Goal: Navigation & Orientation: Find specific page/section

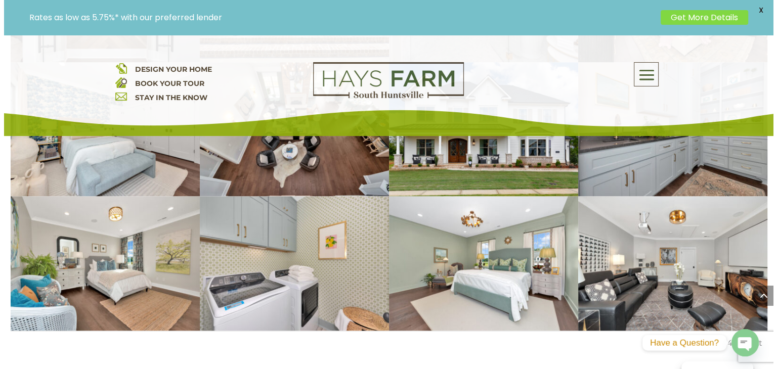
scroll to position [1568, 0]
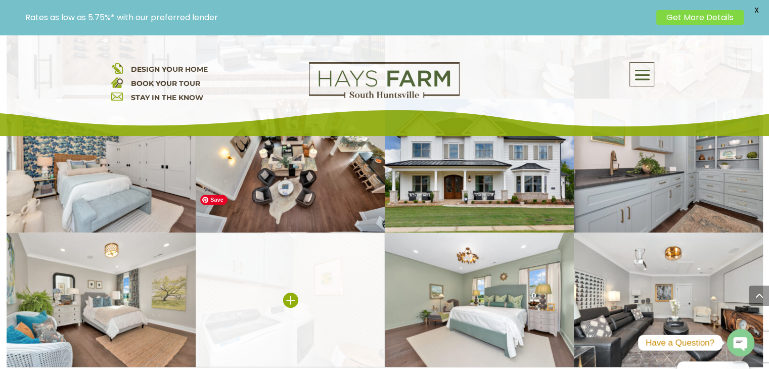
click at [314, 255] on img at bounding box center [290, 300] width 189 height 135
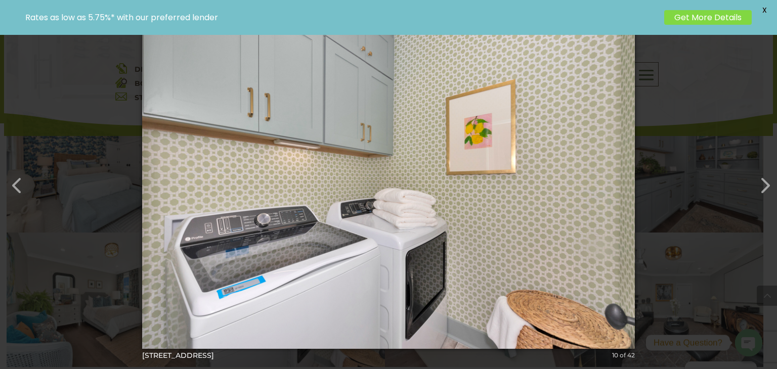
click at [767, 10] on span "X" at bounding box center [764, 10] width 15 height 15
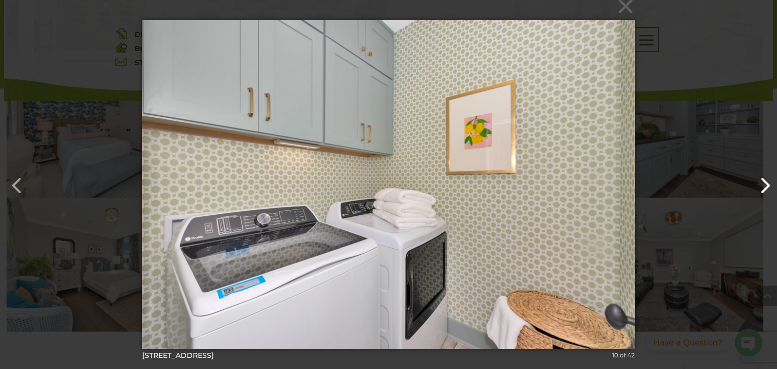
click at [766, 186] on button "button" at bounding box center [760, 180] width 24 height 24
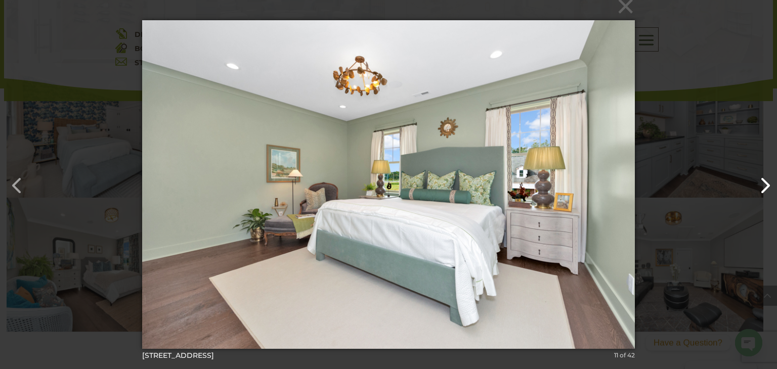
click at [766, 186] on button "button" at bounding box center [760, 180] width 24 height 24
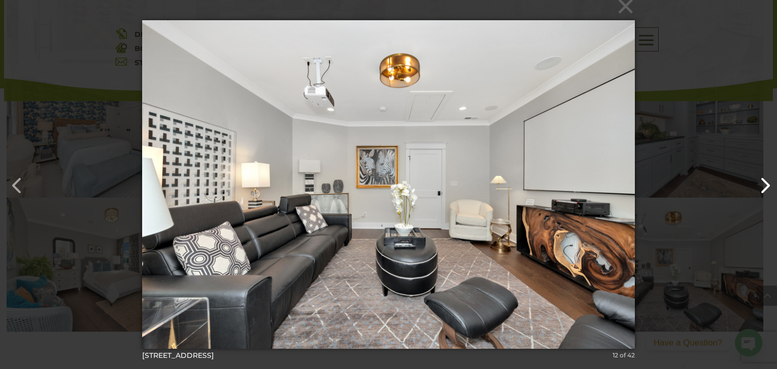
click at [766, 186] on button "button" at bounding box center [760, 180] width 24 height 24
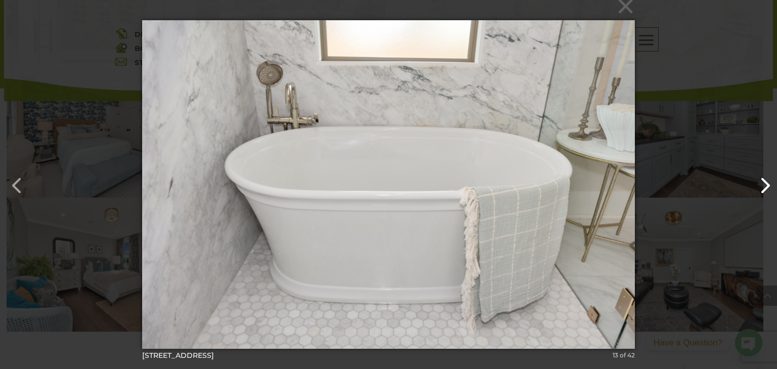
click at [766, 186] on button "button" at bounding box center [760, 180] width 24 height 24
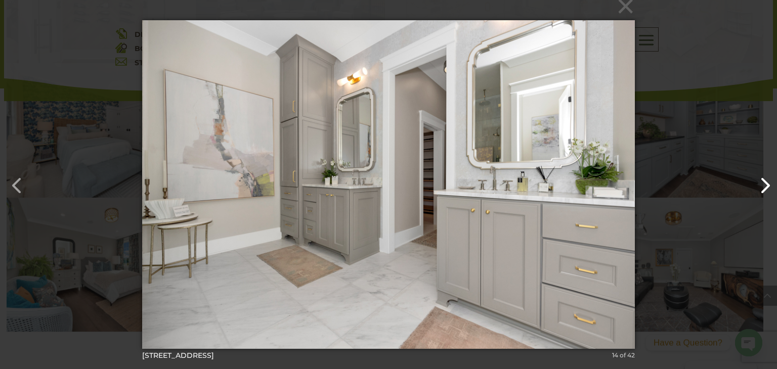
click at [769, 188] on button "button" at bounding box center [760, 180] width 24 height 24
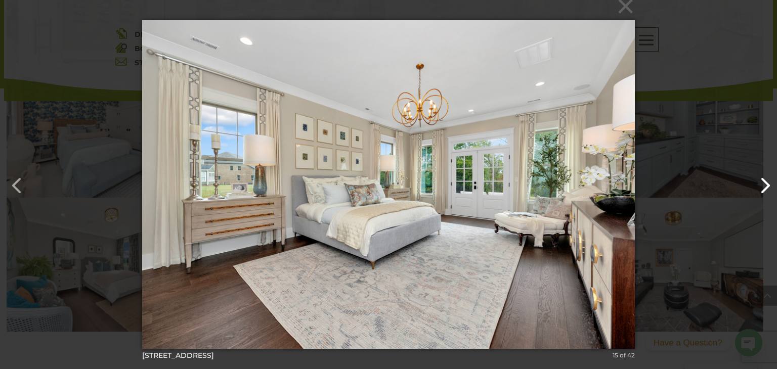
click at [769, 188] on button "button" at bounding box center [760, 180] width 24 height 24
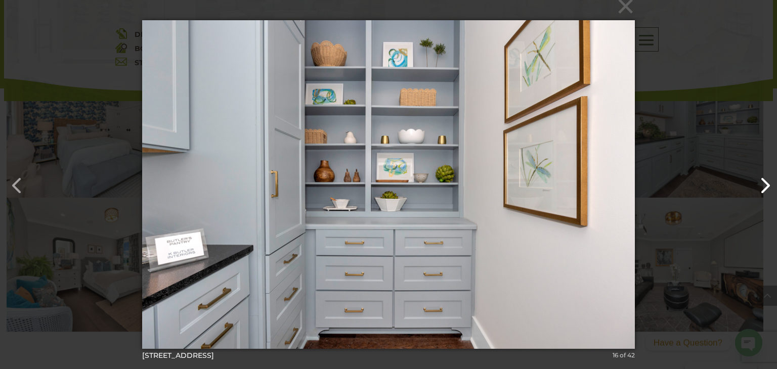
click at [769, 188] on button "button" at bounding box center [760, 180] width 24 height 24
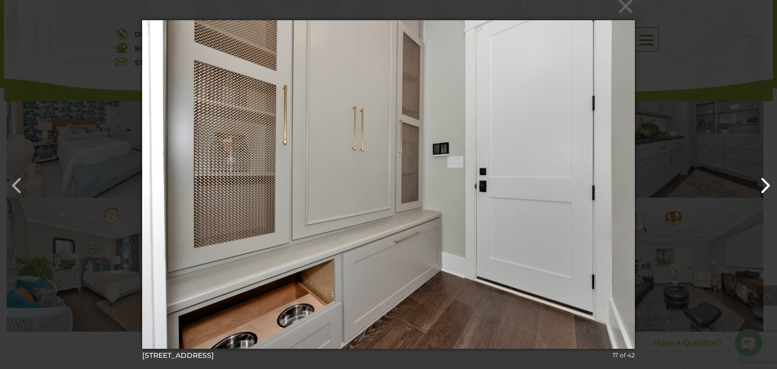
click at [769, 188] on button "button" at bounding box center [760, 180] width 24 height 24
